Goal: Task Accomplishment & Management: Use online tool/utility

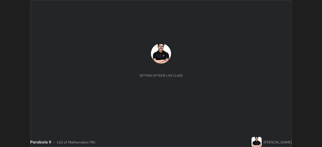
scroll to position [147, 321]
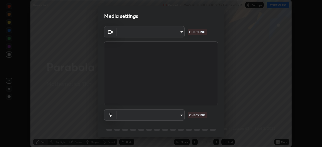
type input "c35a285883de36ed13854a1fbed0525b0d3f8b863e97d5e3b573df760e09333d"
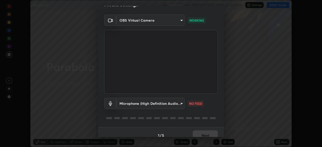
scroll to position [18, 0]
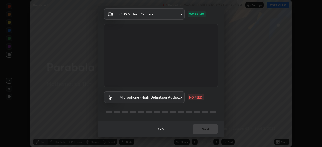
click at [180, 97] on body "Erase all Parabola 9 Recording WAS SCHEDULED TO START AT 12:40 PM Settings STAR…" at bounding box center [161, 73] width 322 height 147
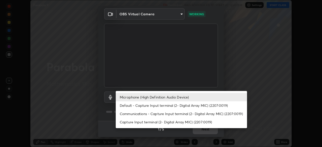
click at [179, 116] on li "Communications - Capture Input terminal (2- Digital Array MIC) (2207:0019)" at bounding box center [181, 114] width 131 height 8
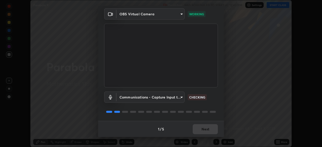
click at [181, 97] on body "Erase all Parabola 9 Recording WAS SCHEDULED TO START AT 12:40 PM Settings STAR…" at bounding box center [161, 73] width 322 height 147
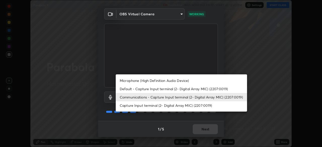
click at [179, 81] on li "Microphone (High Definition Audio Device)" at bounding box center [181, 80] width 131 height 8
type input "3d334ac0a462d559afaba984711ee6781e2bfd9c7b4003d7f15efc1d03da94cf"
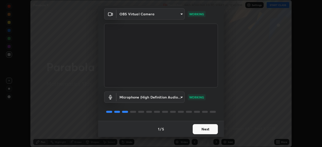
click at [209, 128] on button "Next" at bounding box center [205, 129] width 25 height 10
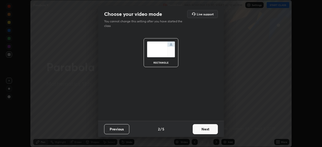
scroll to position [0, 0]
click at [213, 129] on button "Next" at bounding box center [205, 129] width 25 height 10
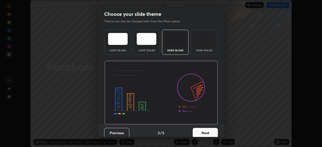
click at [211, 133] on button "Next" at bounding box center [205, 133] width 25 height 10
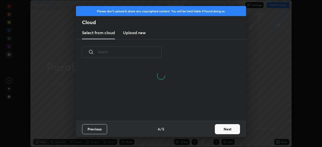
scroll to position [32, 161]
click at [221, 130] on button "Next" at bounding box center [227, 129] width 25 height 10
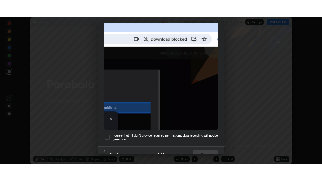
scroll to position [120, 0]
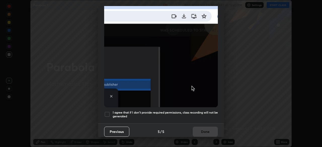
click at [108, 111] on div at bounding box center [107, 114] width 6 height 6
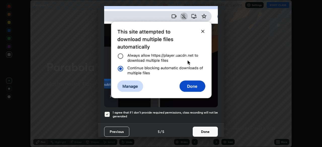
click at [208, 129] on button "Done" at bounding box center [205, 132] width 25 height 10
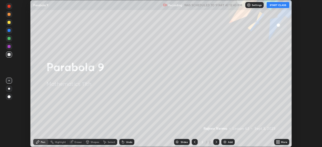
click at [281, 6] on button "START CLASS" at bounding box center [277, 5] width 23 height 6
click at [281, 142] on div "More" at bounding box center [284, 142] width 6 height 3
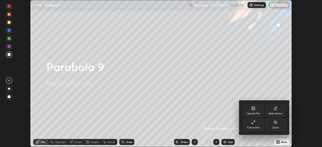
click at [256, 127] on div "Full screen" at bounding box center [253, 127] width 13 height 3
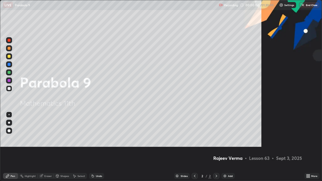
scroll to position [181, 322]
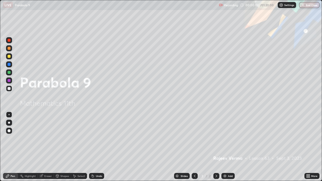
click at [226, 147] on div "Add" at bounding box center [227, 176] width 13 height 6
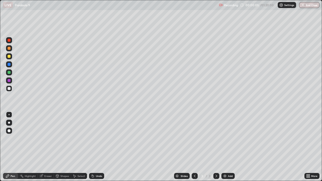
click at [225, 147] on img at bounding box center [225, 176] width 4 height 4
click at [224, 147] on img at bounding box center [225, 176] width 4 height 4
click at [223, 147] on img at bounding box center [225, 176] width 4 height 4
click at [223, 147] on div "Add" at bounding box center [227, 176] width 13 height 6
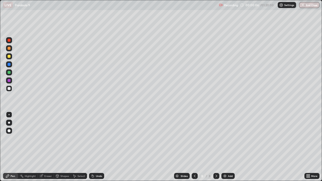
click at [223, 147] on img at bounding box center [225, 176] width 4 height 4
click at [222, 147] on div "Add" at bounding box center [227, 176] width 13 height 6
click at [196, 147] on icon at bounding box center [194, 176] width 4 height 4
click at [194, 147] on icon at bounding box center [194, 176] width 4 height 4
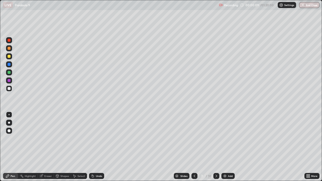
click at [194, 147] on icon at bounding box center [194, 176] width 4 height 4
click at [195, 147] on div at bounding box center [194, 176] width 6 height 6
click at [194, 147] on icon at bounding box center [194, 176] width 4 height 4
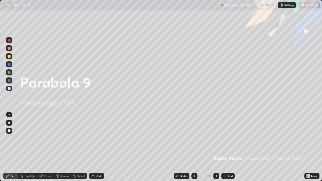
click at [194, 147] on icon at bounding box center [194, 176] width 4 height 4
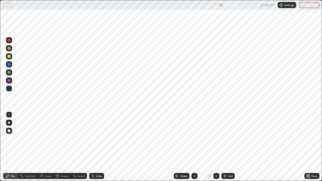
click at [194, 147] on icon at bounding box center [194, 176] width 4 height 4
click at [215, 147] on icon at bounding box center [216, 176] width 4 height 4
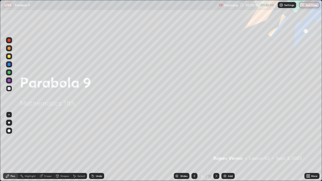
click at [216, 147] on icon at bounding box center [216, 176] width 4 height 4
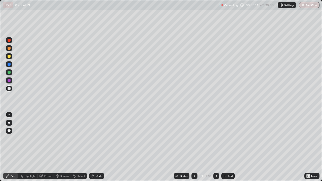
click at [195, 147] on icon at bounding box center [194, 176] width 4 height 4
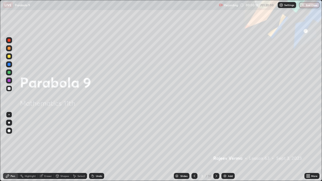
click at [216, 147] on icon at bounding box center [216, 176] width 4 height 4
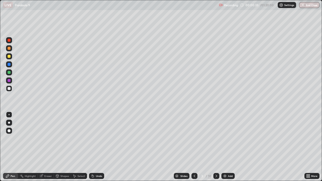
click at [10, 87] on div at bounding box center [9, 88] width 3 height 3
click at [11, 55] on div at bounding box center [9, 56] width 6 height 6
click at [192, 147] on div at bounding box center [194, 176] width 6 height 6
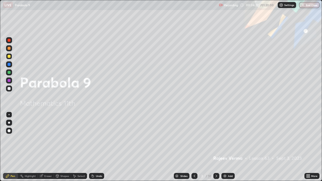
click at [214, 147] on div at bounding box center [216, 176] width 6 height 6
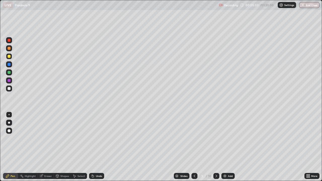
click at [8, 87] on div at bounding box center [9, 88] width 3 height 3
click at [14, 147] on div "Pen" at bounding box center [10, 176] width 15 height 6
click at [10, 88] on div at bounding box center [9, 88] width 3 height 3
click at [46, 147] on div "Eraser" at bounding box center [48, 176] width 8 height 3
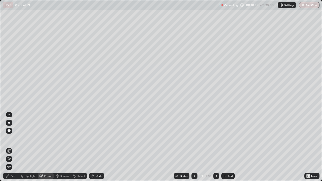
click at [12, 147] on div "Pen" at bounding box center [10, 176] width 15 height 6
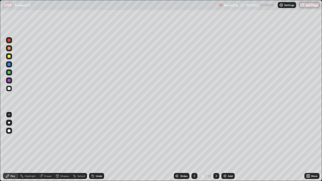
click at [47, 147] on div "Eraser" at bounding box center [48, 176] width 8 height 3
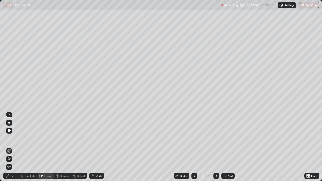
click at [13, 147] on div "Pen" at bounding box center [13, 176] width 5 height 3
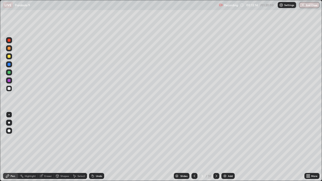
click at [47, 147] on div "Eraser" at bounding box center [48, 176] width 8 height 3
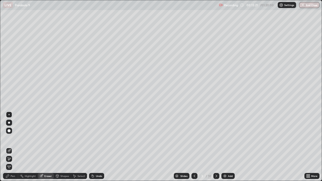
click at [11, 147] on div "Pen" at bounding box center [10, 176] width 15 height 6
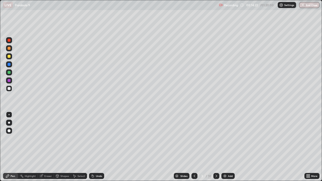
click at [194, 147] on icon at bounding box center [194, 176] width 4 height 4
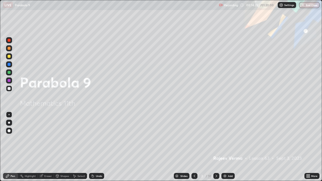
click at [216, 147] on icon at bounding box center [216, 176] width 2 height 3
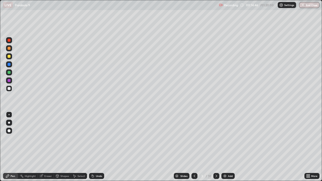
click at [10, 89] on div at bounding box center [9, 88] width 3 height 3
click at [9, 73] on div at bounding box center [9, 72] width 3 height 3
click at [215, 147] on icon at bounding box center [216, 176] width 4 height 4
click at [11, 56] on div at bounding box center [9, 56] width 6 height 6
click at [10, 72] on div at bounding box center [9, 72] width 3 height 3
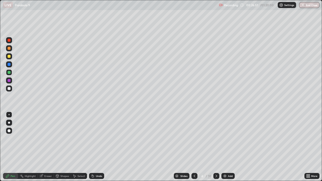
click at [217, 147] on icon at bounding box center [216, 176] width 4 height 4
click at [10, 89] on div at bounding box center [9, 88] width 3 height 3
click at [10, 88] on div at bounding box center [9, 88] width 3 height 3
click at [10, 73] on div at bounding box center [9, 72] width 3 height 3
click at [10, 87] on div at bounding box center [9, 88] width 3 height 3
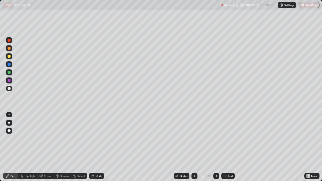
click at [9, 72] on div at bounding box center [9, 72] width 3 height 3
click at [9, 88] on div at bounding box center [9, 88] width 3 height 3
click at [8, 88] on div at bounding box center [9, 88] width 3 height 3
click at [9, 72] on div at bounding box center [9, 72] width 3 height 3
click at [10, 89] on div at bounding box center [9, 88] width 3 height 3
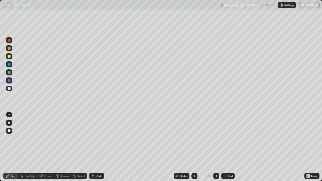
click at [9, 58] on div at bounding box center [9, 56] width 3 height 3
click at [67, 147] on div "Shapes" at bounding box center [62, 176] width 17 height 6
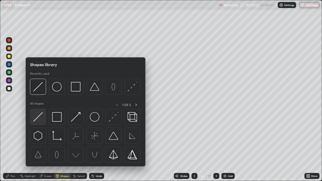
click at [36, 121] on img at bounding box center [38, 117] width 10 height 10
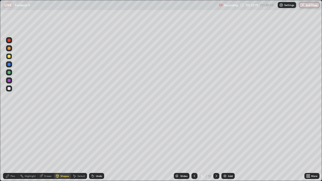
click at [9, 88] on div at bounding box center [9, 88] width 3 height 3
click at [12, 147] on div "Pen" at bounding box center [13, 176] width 5 height 3
click at [9, 72] on div at bounding box center [9, 72] width 3 height 3
click at [8, 80] on div at bounding box center [9, 80] width 3 height 3
click at [9, 57] on div at bounding box center [9, 56] width 3 height 3
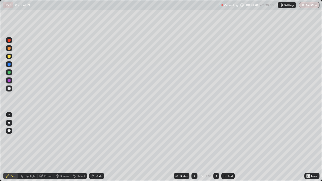
click at [248, 147] on div "Slides 5 / 10 Add" at bounding box center [204, 176] width 200 height 10
click at [216, 147] on icon at bounding box center [216, 176] width 4 height 4
click at [195, 147] on icon at bounding box center [194, 176] width 4 height 4
click at [8, 71] on div at bounding box center [9, 72] width 3 height 3
click at [216, 147] on icon at bounding box center [216, 176] width 4 height 4
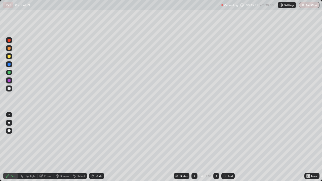
click at [10, 55] on div at bounding box center [9, 56] width 6 height 6
click at [11, 49] on div at bounding box center [9, 48] width 6 height 6
click at [100, 147] on div "Undo" at bounding box center [99, 176] width 6 height 3
click at [67, 147] on div "Shapes" at bounding box center [64, 176] width 9 height 3
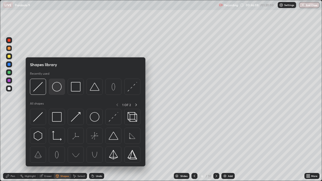
click at [57, 90] on img at bounding box center [57, 87] width 10 height 10
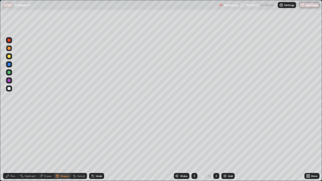
click at [13, 147] on div "Pen" at bounding box center [13, 176] width 5 height 3
click at [9, 87] on div at bounding box center [9, 88] width 3 height 3
click at [68, 147] on div "Shapes" at bounding box center [64, 176] width 9 height 3
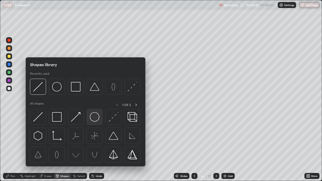
click at [96, 117] on img at bounding box center [95, 117] width 10 height 10
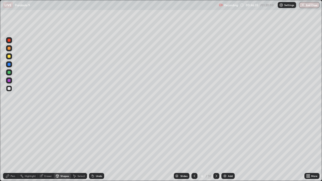
click at [65, 147] on div "Shapes" at bounding box center [64, 176] width 9 height 3
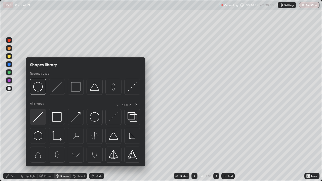
click at [38, 117] on img at bounding box center [38, 117] width 10 height 10
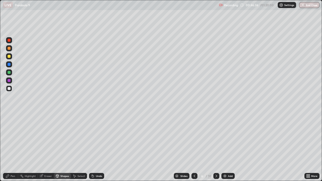
click at [9, 71] on div at bounding box center [9, 72] width 3 height 3
click at [9, 88] on div at bounding box center [9, 88] width 3 height 3
click at [11, 147] on div "Pen" at bounding box center [13, 176] width 5 height 3
click at [68, 147] on div "Shapes" at bounding box center [62, 176] width 17 height 6
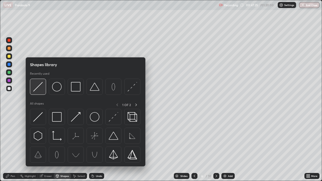
click at [38, 88] on img at bounding box center [38, 87] width 10 height 10
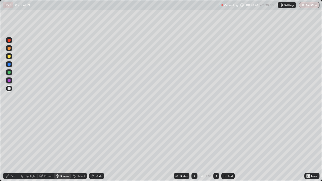
click at [9, 80] on div at bounding box center [9, 80] width 3 height 3
click at [10, 55] on div at bounding box center [9, 56] width 6 height 6
click at [12, 147] on div "Pen" at bounding box center [10, 176] width 15 height 6
click at [194, 147] on icon at bounding box center [195, 176] width 2 height 3
click at [216, 147] on div at bounding box center [216, 176] width 6 height 6
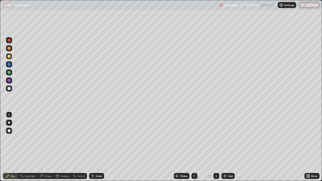
click at [10, 48] on div at bounding box center [9, 48] width 3 height 3
click at [99, 147] on div "Undo" at bounding box center [99, 176] width 6 height 3
click at [99, 147] on div "Undo" at bounding box center [96, 176] width 15 height 6
click at [45, 147] on div "Eraser" at bounding box center [48, 176] width 8 height 3
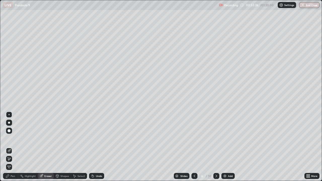
click at [12, 147] on div "Pen" at bounding box center [13, 176] width 5 height 3
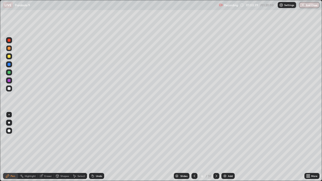
click at [216, 147] on icon at bounding box center [216, 176] width 4 height 4
click at [10, 88] on div at bounding box center [9, 88] width 3 height 3
click at [196, 147] on div at bounding box center [194, 176] width 6 height 6
click at [217, 147] on icon at bounding box center [216, 176] width 4 height 4
click at [194, 147] on icon at bounding box center [194, 176] width 4 height 4
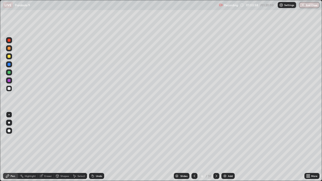
click at [215, 147] on icon at bounding box center [216, 176] width 4 height 4
click at [10, 70] on div at bounding box center [9, 72] width 6 height 6
click at [8, 57] on div at bounding box center [9, 56] width 3 height 3
click at [193, 147] on icon at bounding box center [194, 176] width 4 height 4
click at [215, 147] on icon at bounding box center [216, 176] width 4 height 4
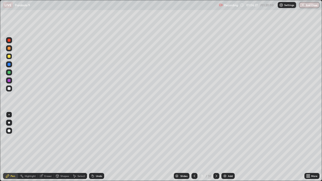
click at [97, 147] on div "Undo" at bounding box center [99, 176] width 6 height 3
click at [96, 147] on div "Undo" at bounding box center [99, 176] width 6 height 3
click at [217, 147] on icon at bounding box center [216, 176] width 4 height 4
click at [9, 72] on div at bounding box center [9, 72] width 3 height 3
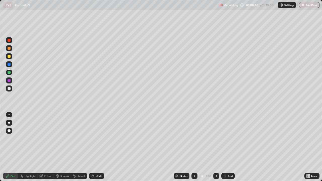
click at [64, 147] on div "Shapes" at bounding box center [64, 176] width 9 height 3
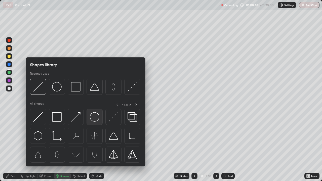
click at [94, 117] on img at bounding box center [95, 117] width 10 height 10
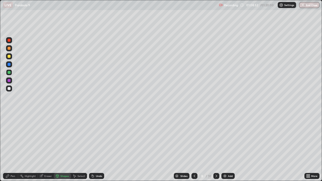
click at [67, 147] on div "Shapes" at bounding box center [64, 176] width 9 height 3
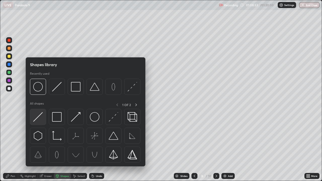
click at [40, 116] on img at bounding box center [38, 117] width 10 height 10
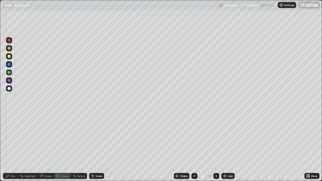
click at [10, 89] on div at bounding box center [9, 88] width 3 height 3
click at [8, 79] on div at bounding box center [9, 80] width 3 height 3
click at [13, 147] on div "Pen" at bounding box center [13, 176] width 5 height 3
click at [10, 89] on div at bounding box center [9, 88] width 3 height 3
click at [8, 55] on div at bounding box center [9, 56] width 3 height 3
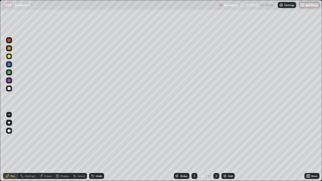
click at [196, 147] on div at bounding box center [194, 176] width 6 height 6
click at [195, 147] on icon at bounding box center [194, 176] width 4 height 4
click at [216, 147] on div at bounding box center [216, 176] width 6 height 6
click at [218, 147] on div at bounding box center [216, 176] width 6 height 6
click at [8, 57] on div at bounding box center [9, 56] width 3 height 3
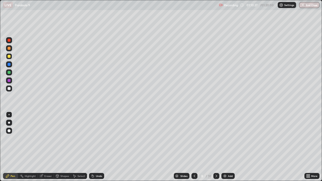
click at [96, 147] on div "Undo" at bounding box center [99, 176] width 6 height 3
click at [94, 147] on div "Undo" at bounding box center [96, 176] width 15 height 6
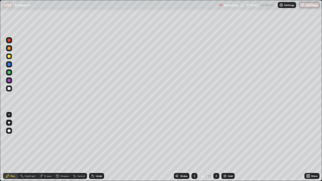
click at [94, 147] on div "Undo" at bounding box center [96, 176] width 15 height 6
click at [96, 147] on div "Undo" at bounding box center [99, 176] width 6 height 3
click at [96, 147] on div "Undo" at bounding box center [96, 176] width 15 height 6
click at [95, 147] on div "Undo" at bounding box center [96, 176] width 15 height 6
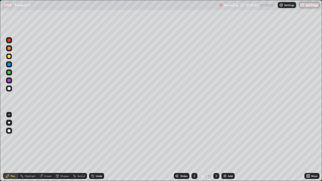
click at [95, 147] on div "Undo" at bounding box center [96, 176] width 15 height 6
click at [195, 147] on icon at bounding box center [194, 176] width 4 height 4
click at [217, 147] on icon at bounding box center [216, 176] width 4 height 4
click at [215, 147] on icon at bounding box center [216, 176] width 4 height 4
click at [195, 147] on icon at bounding box center [194, 176] width 4 height 4
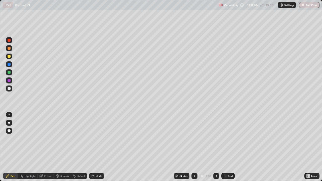
click at [194, 147] on icon at bounding box center [194, 176] width 4 height 4
click at [215, 147] on icon at bounding box center [216, 176] width 4 height 4
click at [46, 147] on div "Eraser" at bounding box center [48, 176] width 8 height 3
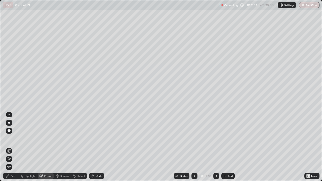
click at [12, 147] on div "Pen" at bounding box center [13, 176] width 5 height 3
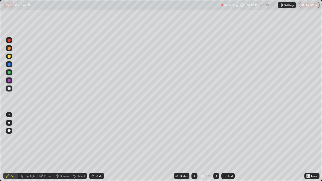
click at [195, 147] on icon at bounding box center [194, 176] width 4 height 4
click at [216, 147] on icon at bounding box center [216, 176] width 4 height 4
click at [306, 6] on button "End Class" at bounding box center [309, 5] width 20 height 6
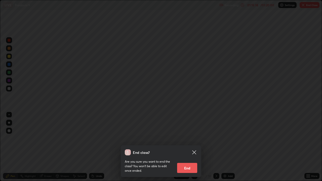
click at [194, 147] on button "End" at bounding box center [187, 168] width 20 height 10
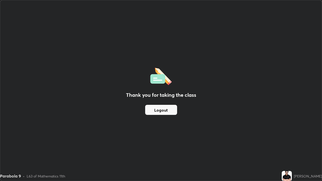
click at [169, 108] on button "Logout" at bounding box center [161, 110] width 32 height 10
click at [170, 107] on button "Logout" at bounding box center [161, 110] width 32 height 10
click at [169, 106] on button "Logout" at bounding box center [161, 110] width 32 height 10
click at [160, 119] on div "Thank you for taking the class Logout" at bounding box center [160, 90] width 321 height 180
click at [171, 105] on button "Logout" at bounding box center [161, 110] width 32 height 10
